Goal: Task Accomplishment & Management: Manage account settings

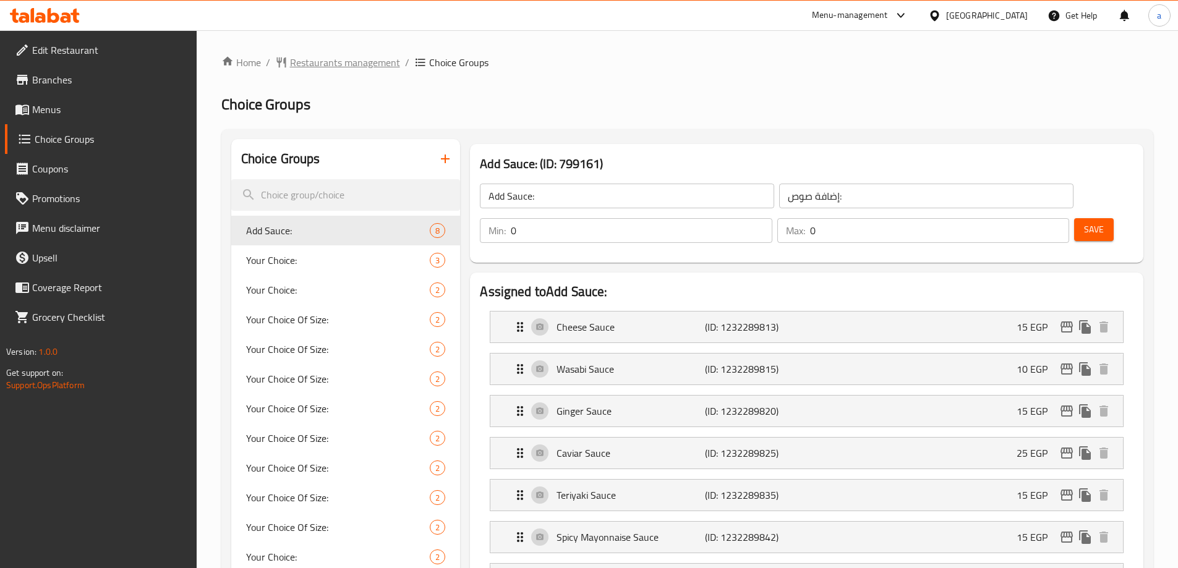
drag, startPoint x: 409, startPoint y: 71, endPoint x: 395, endPoint y: 66, distance: 15.9
click at [393, 65] on span "Restaurants management" at bounding box center [345, 62] width 110 height 15
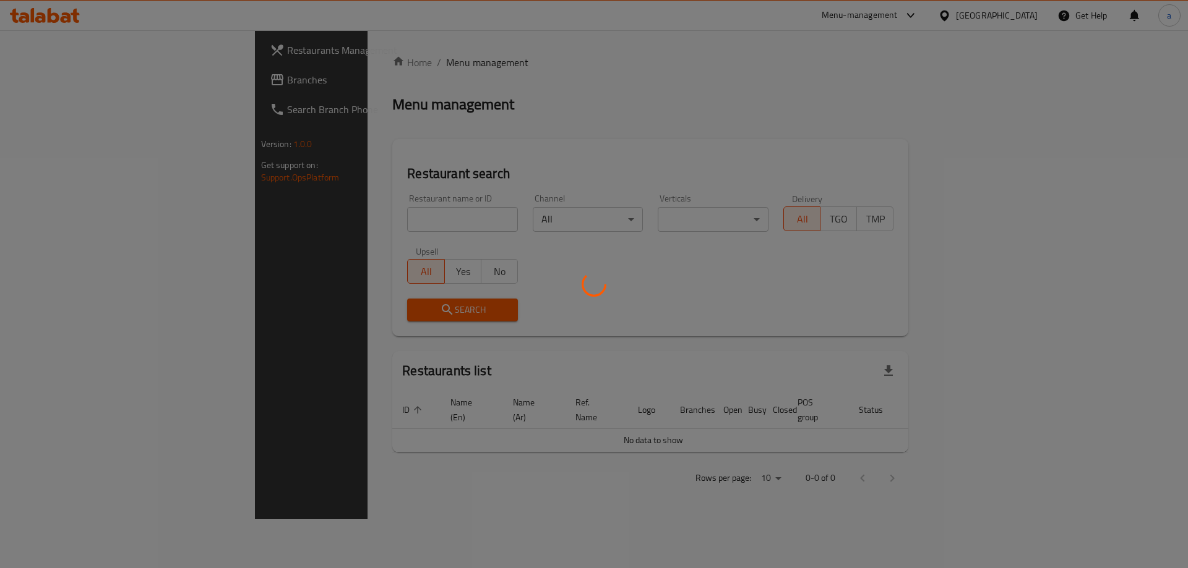
click at [384, 63] on div at bounding box center [594, 284] width 1188 height 568
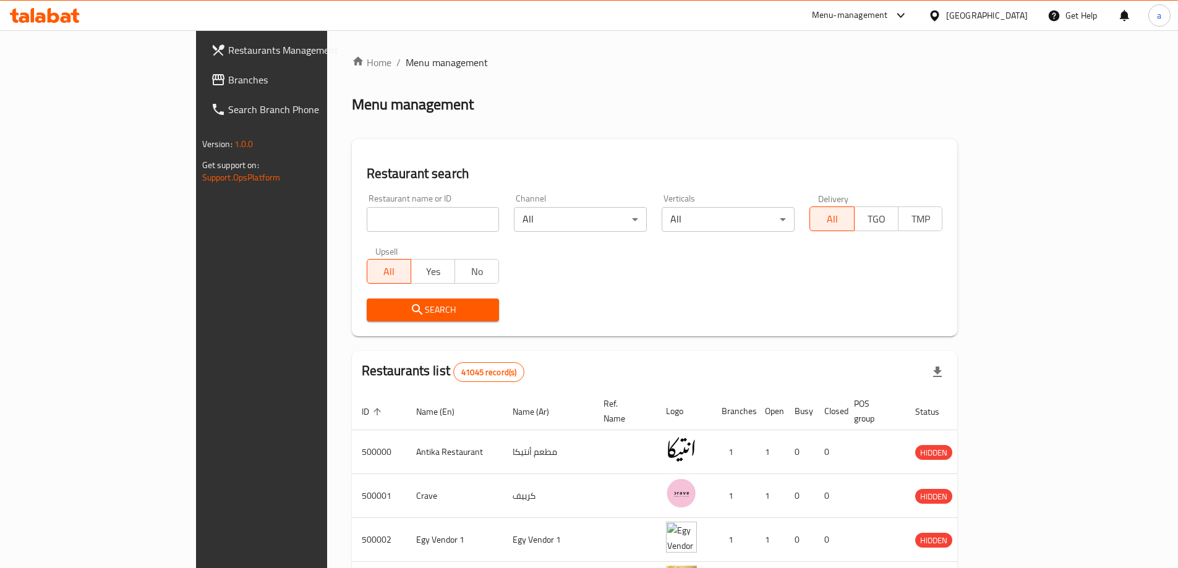
click at [201, 68] on link "Branches" at bounding box center [297, 80] width 192 height 30
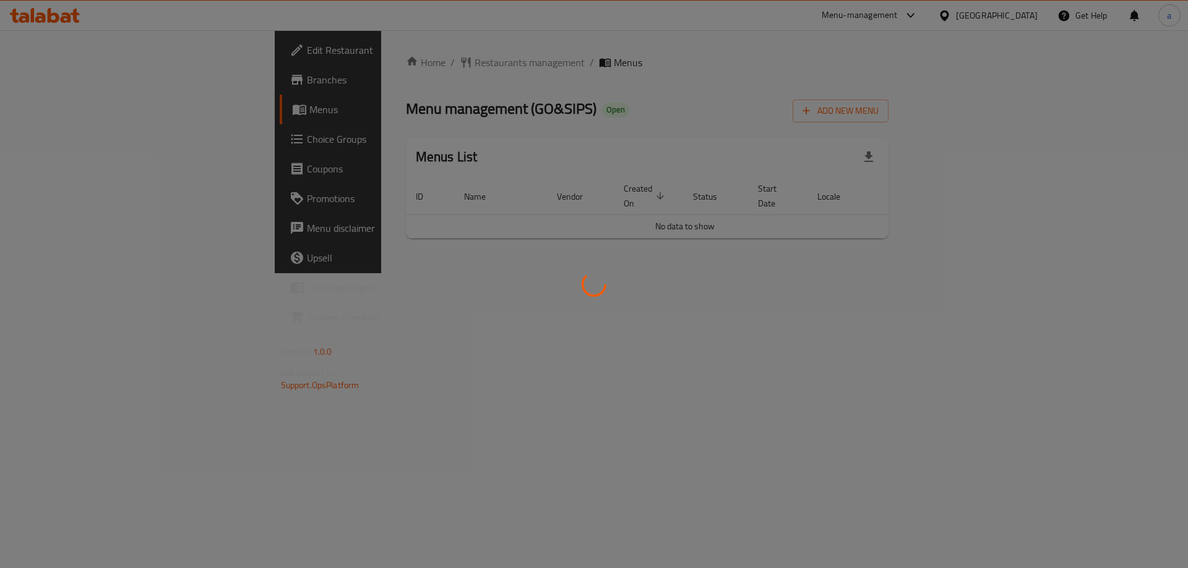
click at [110, 142] on div at bounding box center [594, 284] width 1188 height 568
click at [109, 141] on div at bounding box center [594, 284] width 1188 height 568
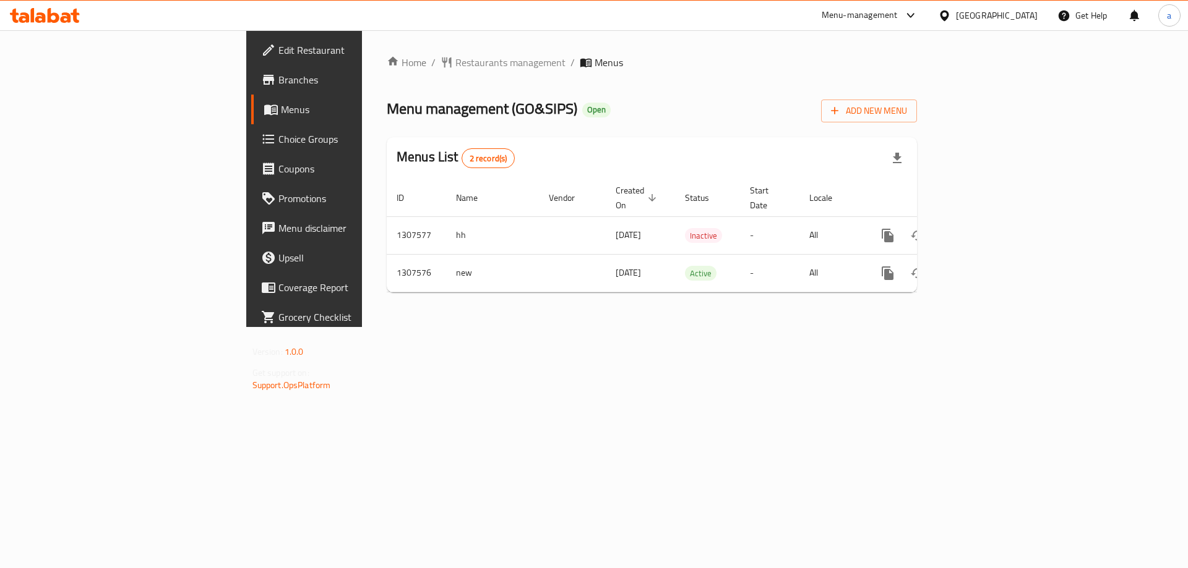
click at [108, 139] on div at bounding box center [594, 284] width 1188 height 568
click at [278, 138] on span "Choice Groups" at bounding box center [356, 139] width 156 height 15
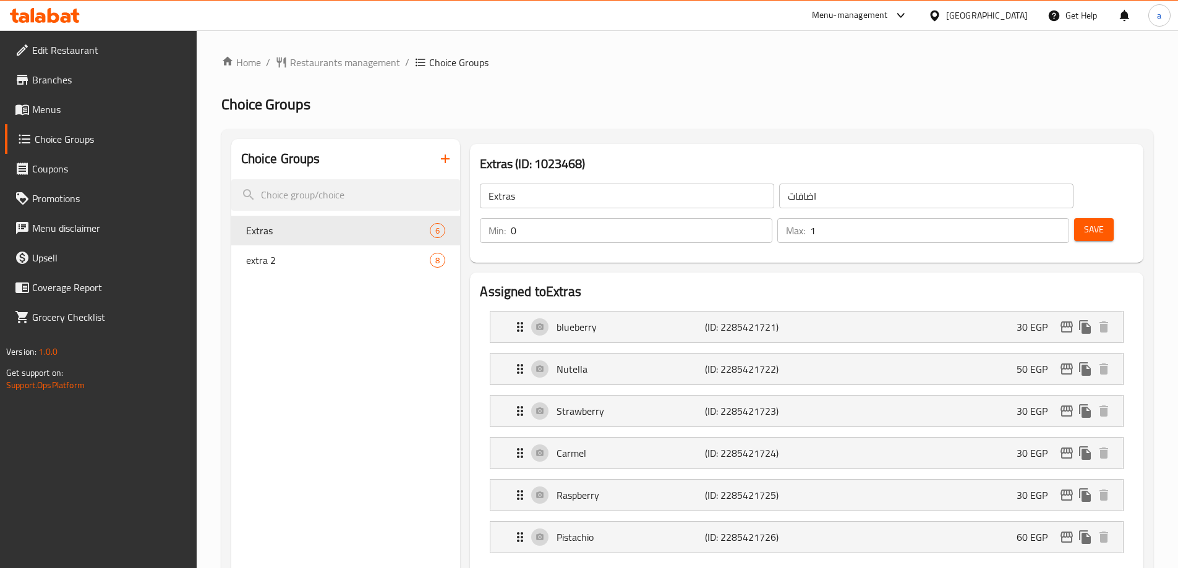
drag, startPoint x: 328, startPoint y: 261, endPoint x: 637, endPoint y: 72, distance: 362.3
click at [327, 261] on span "extra 2" at bounding box center [338, 260] width 184 height 15
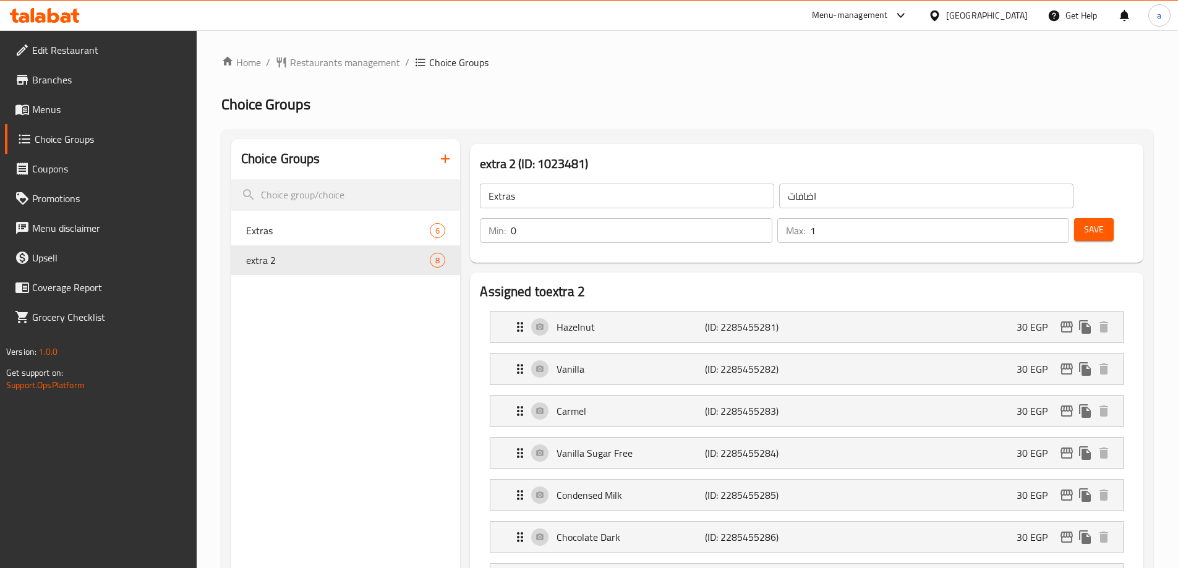
type input "extra 2"
type input "اكسترا ٢"
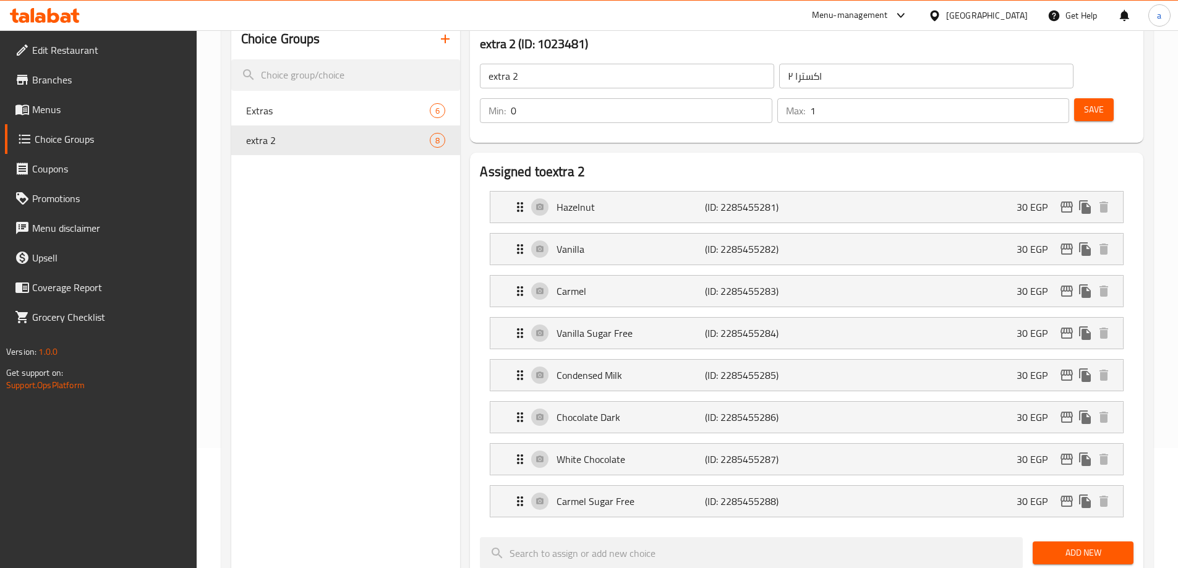
scroll to position [124, 0]
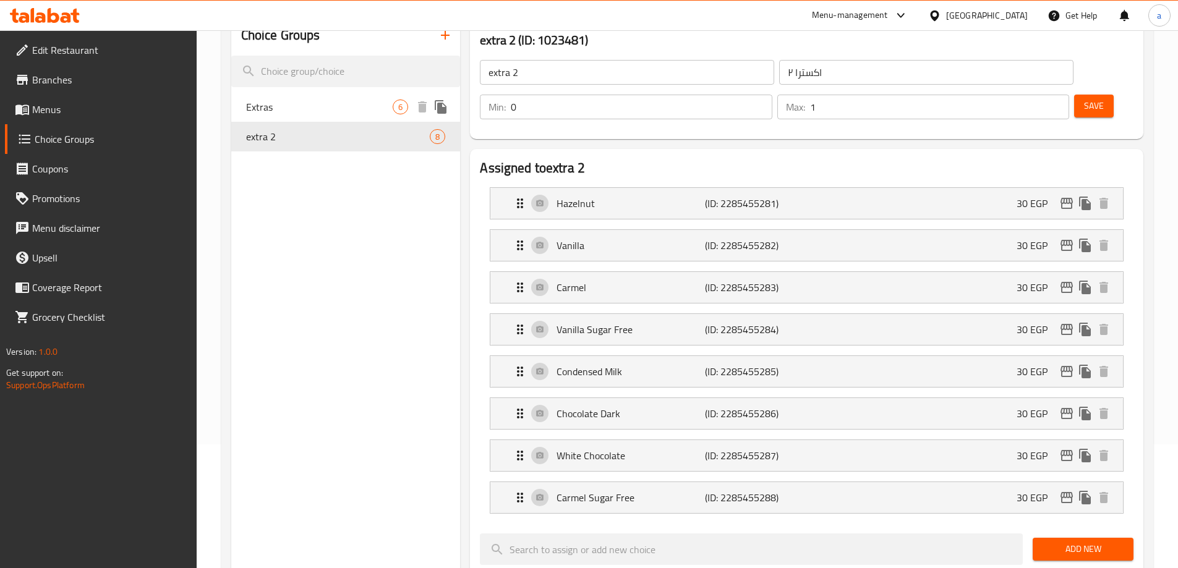
click at [338, 106] on span "Extras" at bounding box center [319, 107] width 147 height 15
type input "Extras"
type input "اضافات"
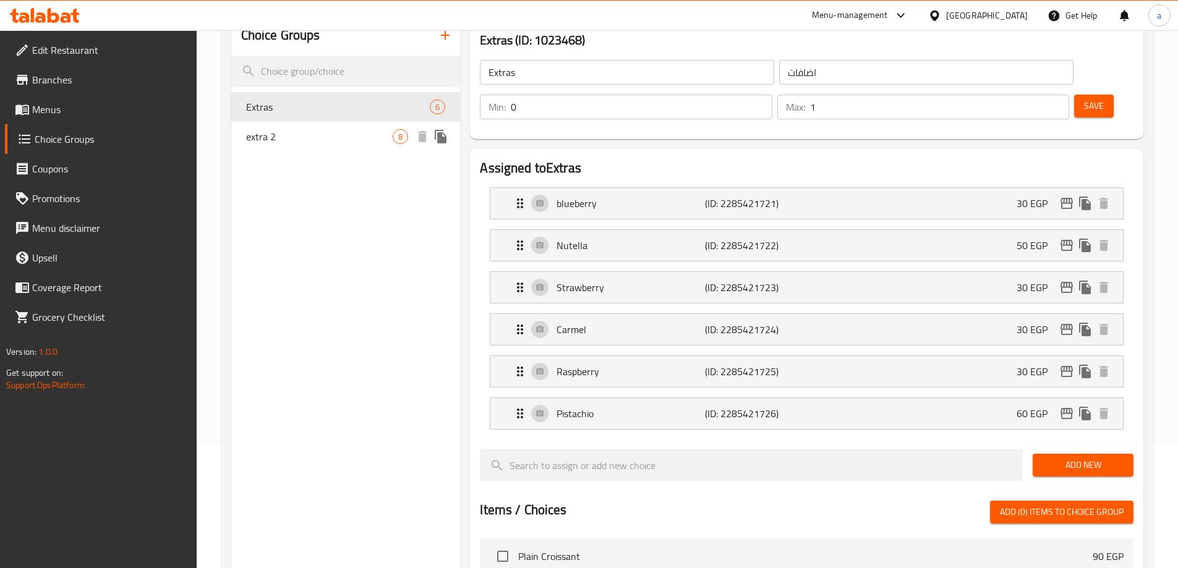
click at [335, 132] on span "extra 2" at bounding box center [319, 136] width 147 height 15
type input "extra 2"
type input "اكسترا ٢"
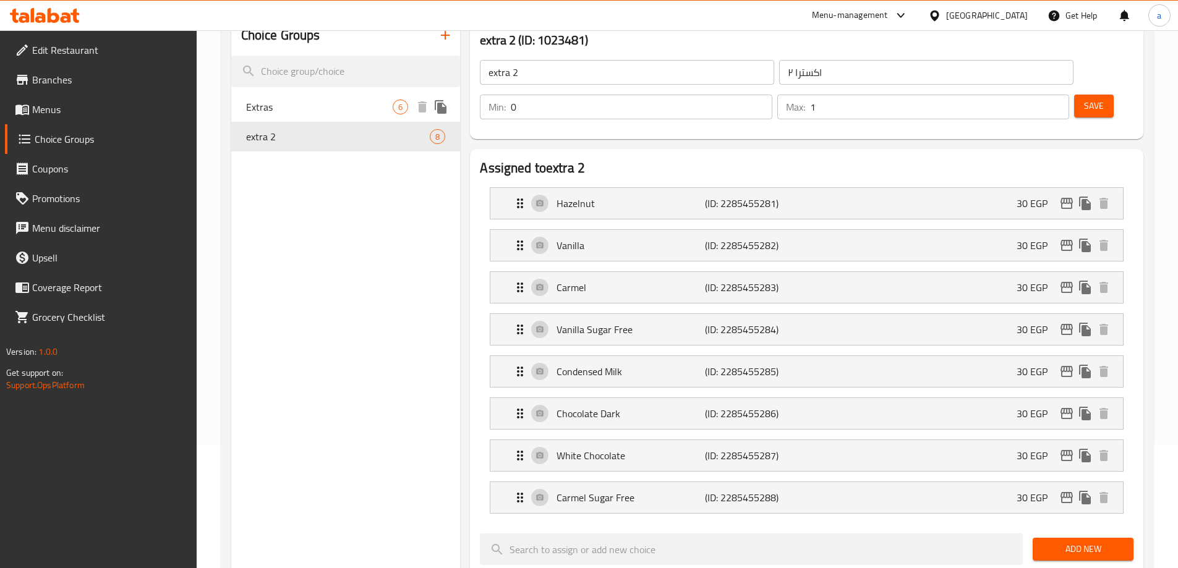
click at [337, 103] on span "Extras" at bounding box center [319, 107] width 147 height 15
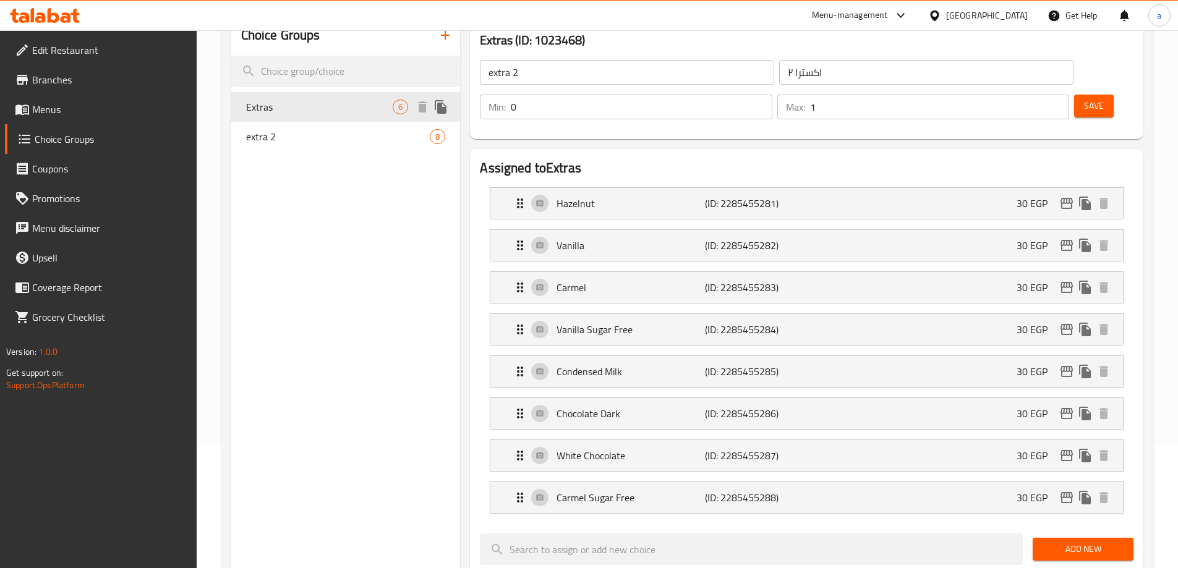
type input "Extras"
type input "اضافات"
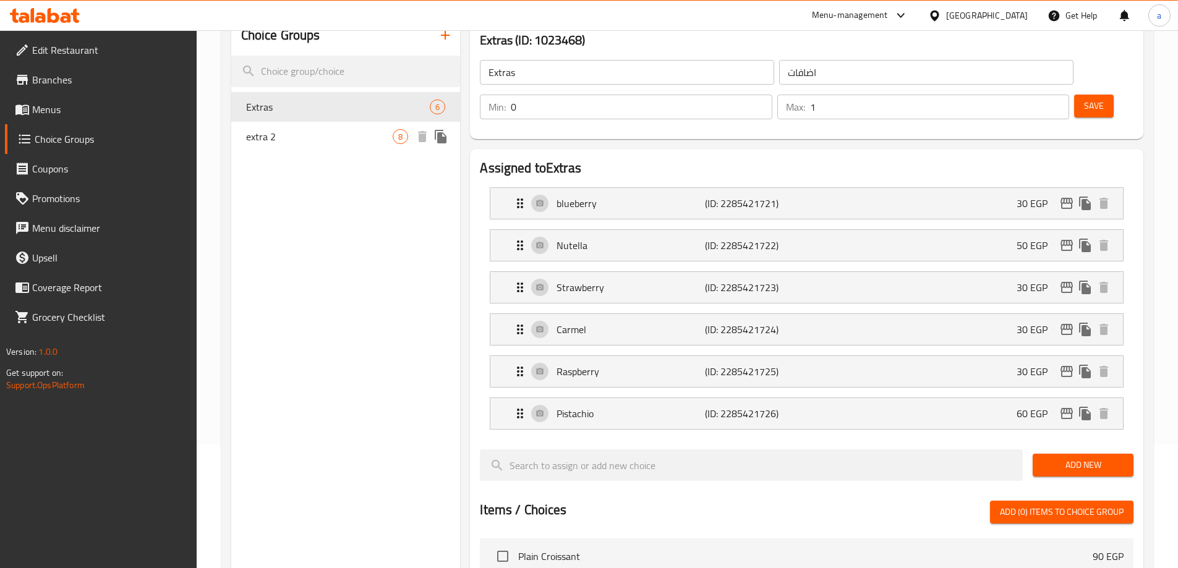
click at [337, 128] on div "extra 2 8" at bounding box center [345, 137] width 229 height 30
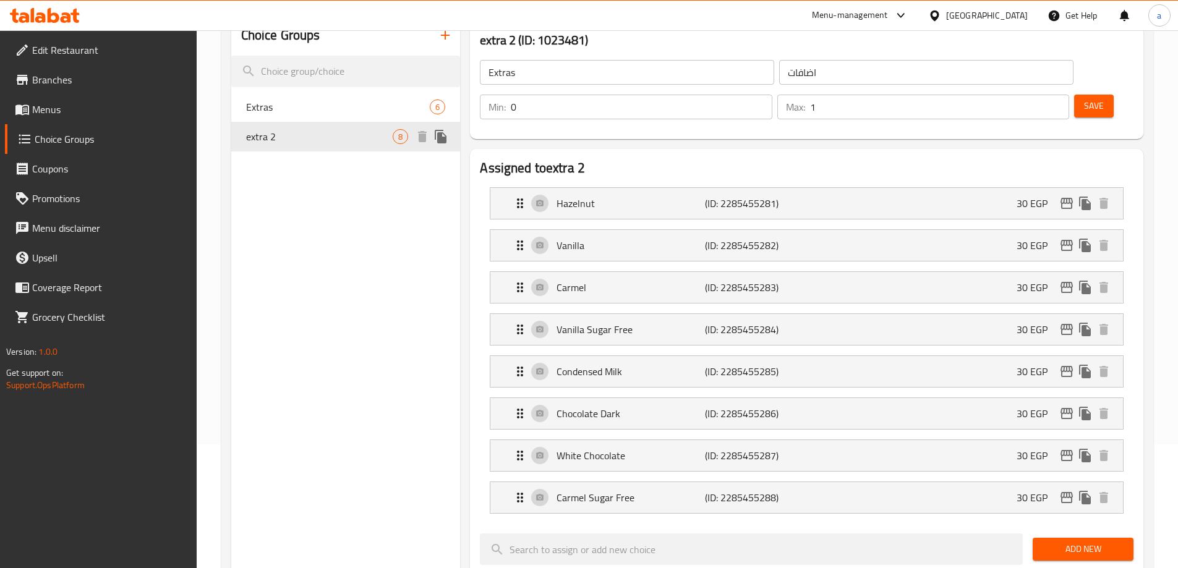
type input "extra 2"
type input "اكسترا ٢"
click at [351, 218] on div "Choice Groups Extras 6 extra 2 8" at bounding box center [345, 537] width 229 height 1045
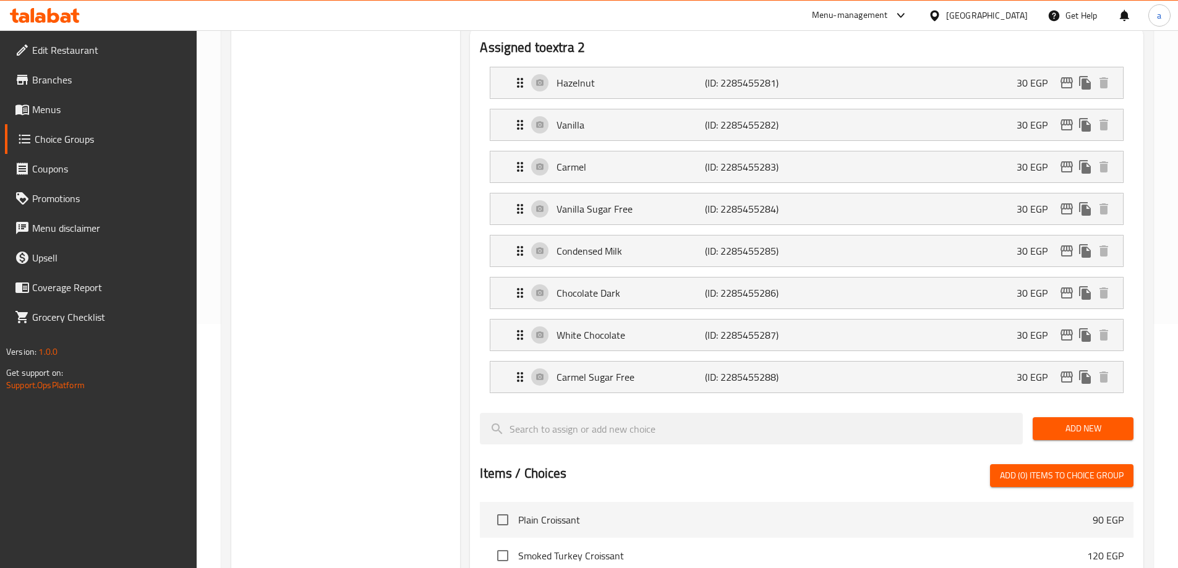
scroll to position [0, 0]
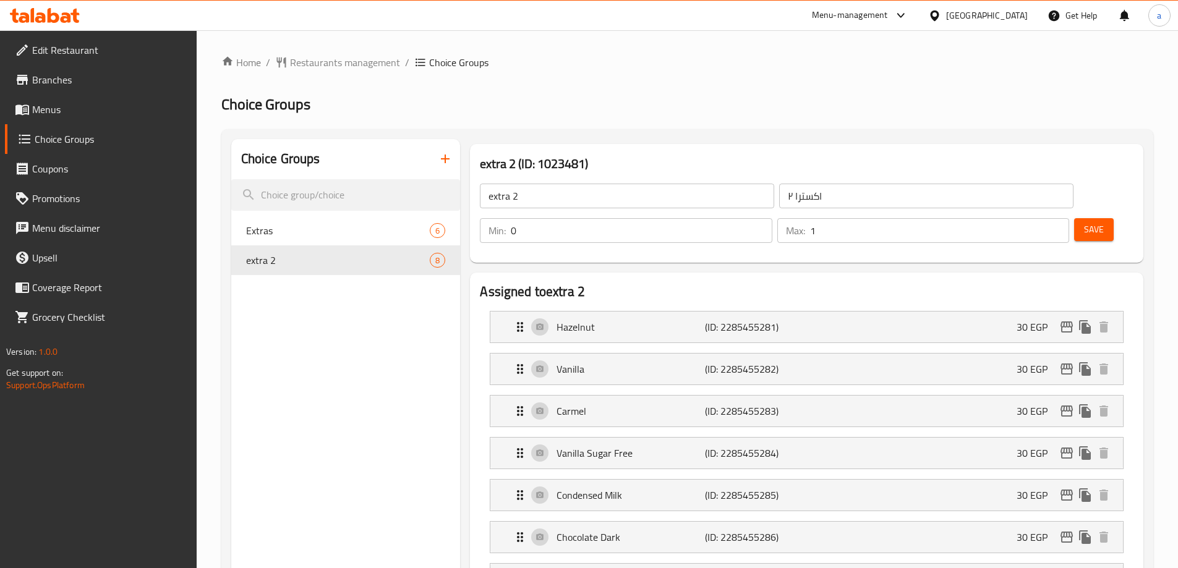
click at [627, 56] on ol "Home / Restaurants management / Choice Groups" at bounding box center [687, 62] width 932 height 15
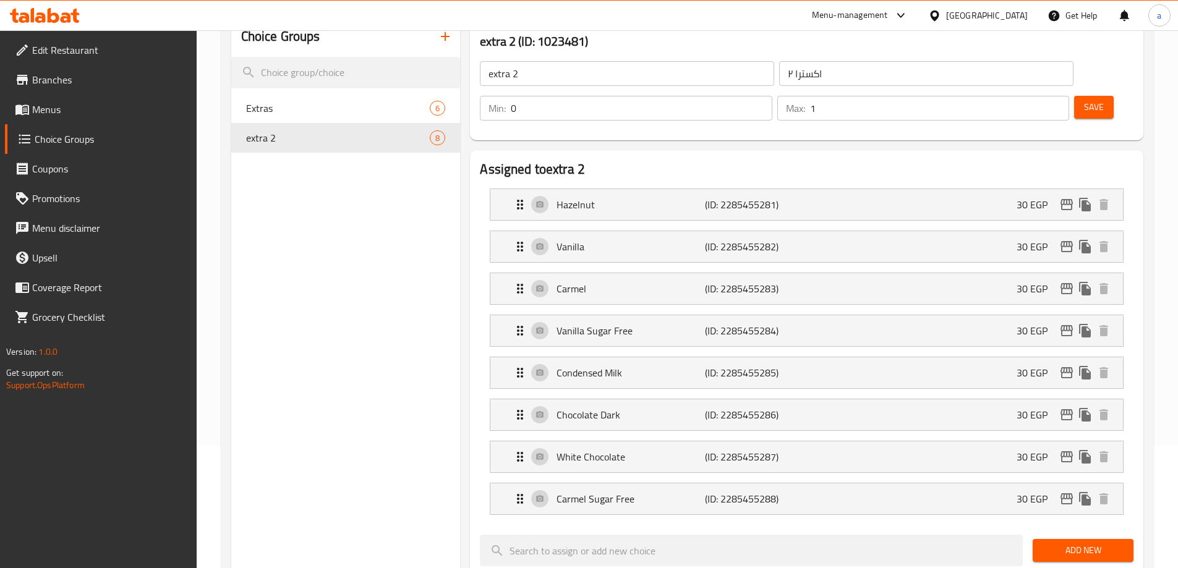
scroll to position [124, 0]
